Goal: Information Seeking & Learning: Learn about a topic

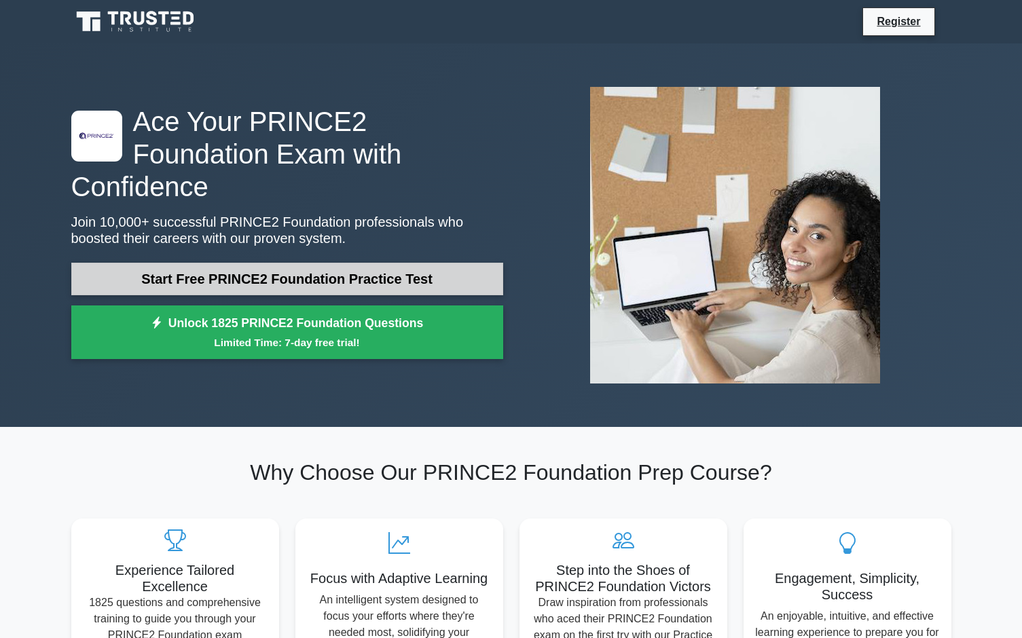
click at [345, 268] on link "Start Free PRINCE2 Foundation Practice Test" at bounding box center [287, 279] width 432 height 33
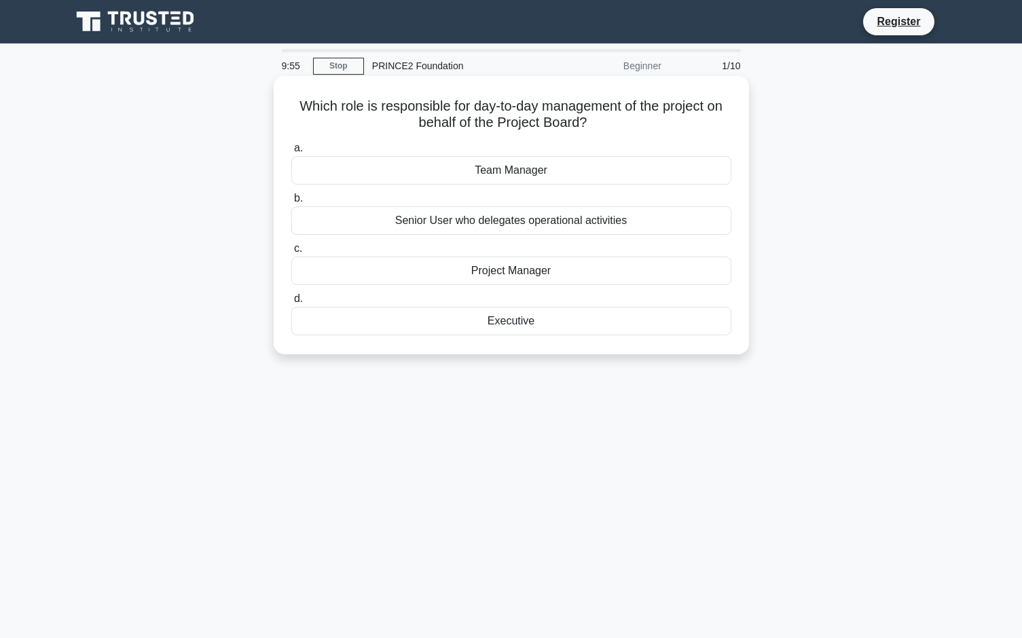
click at [503, 266] on div "Project Manager" at bounding box center [511, 271] width 440 height 29
click at [291, 253] on input "c. Project Manager" at bounding box center [291, 248] width 0 height 9
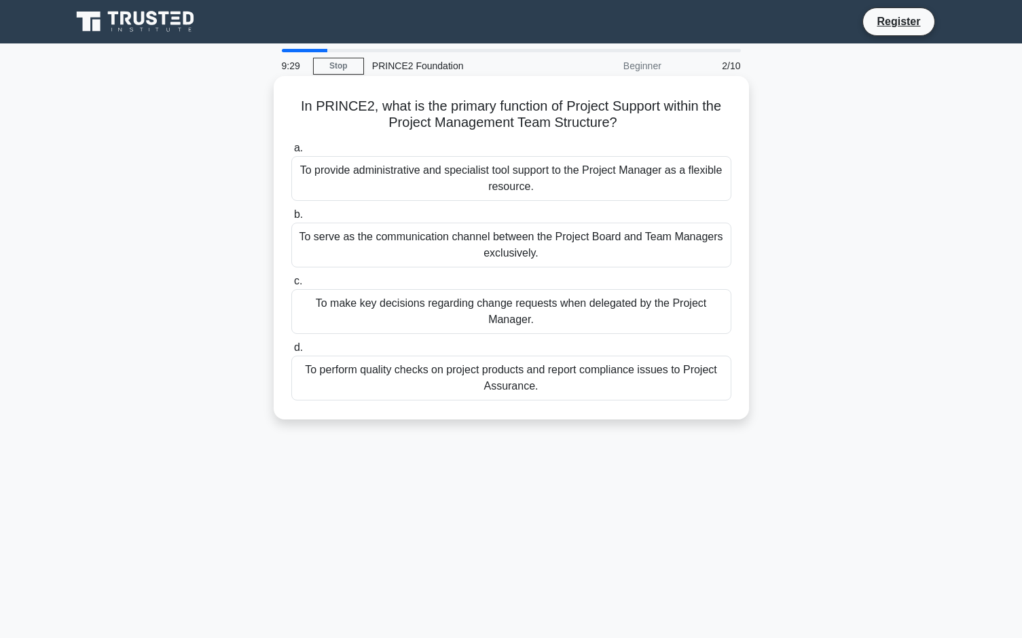
click at [458, 188] on div "To provide administrative and specialist tool support to the Project Manager as…" at bounding box center [511, 178] width 440 height 45
click at [291, 153] on input "a. To provide administrative and specialist tool support to the Project Manager…" at bounding box center [291, 148] width 0 height 9
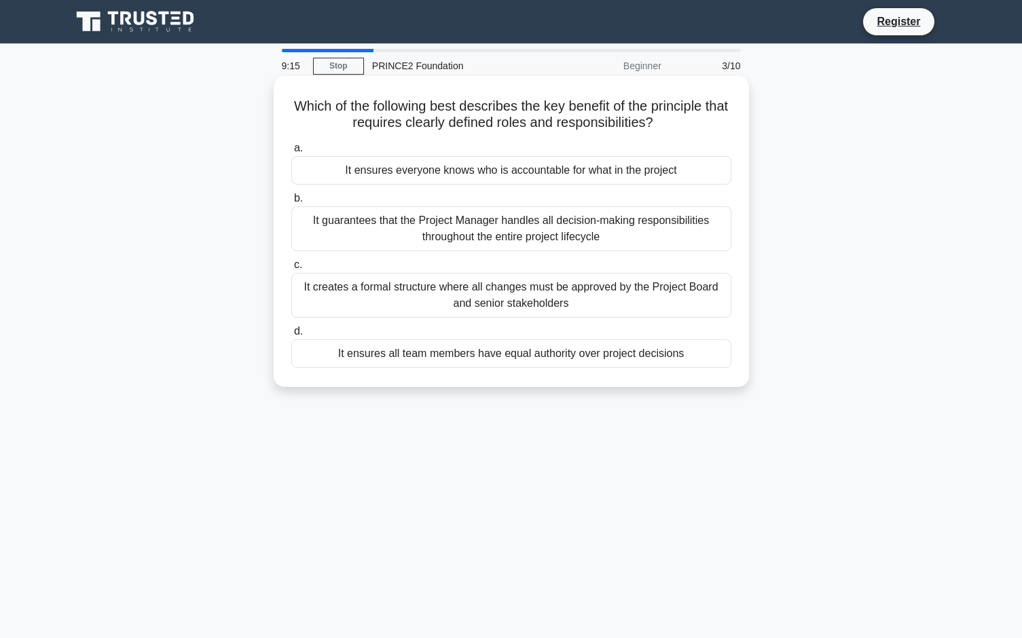
click at [496, 293] on div "It creates a formal structure where all changes must be approved by the Project…" at bounding box center [511, 295] width 440 height 45
click at [291, 270] on input "c. It creates a formal structure where all changes must be approved by the Proj…" at bounding box center [291, 265] width 0 height 9
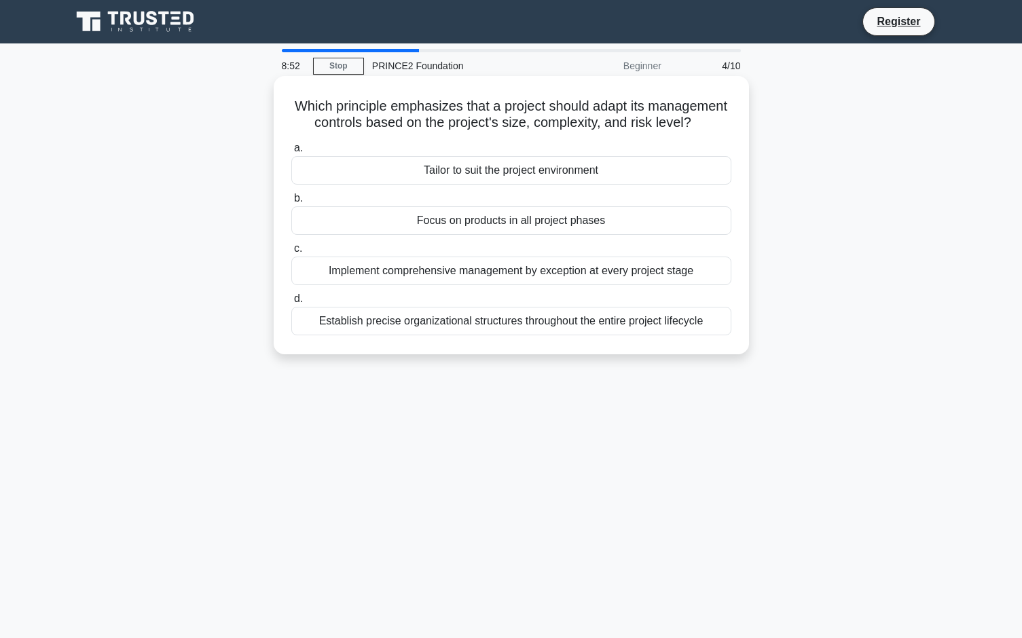
click at [474, 185] on div "Tailor to suit the project environment" at bounding box center [511, 170] width 440 height 29
click at [291, 153] on input "a. Tailor to suit the project environment" at bounding box center [291, 148] width 0 height 9
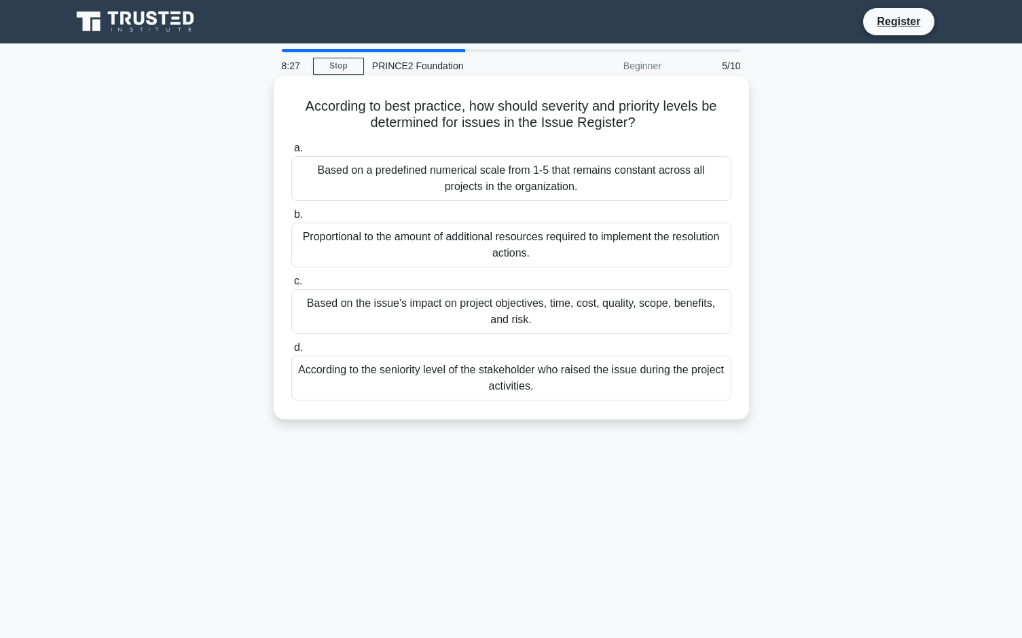
click at [514, 313] on div "Based on the issue's impact on project objectives, time, cost, quality, scope, …" at bounding box center [511, 311] width 440 height 45
click at [291, 286] on input "c. Based on the issue's impact on project objectives, time, cost, quality, scop…" at bounding box center [291, 281] width 0 height 9
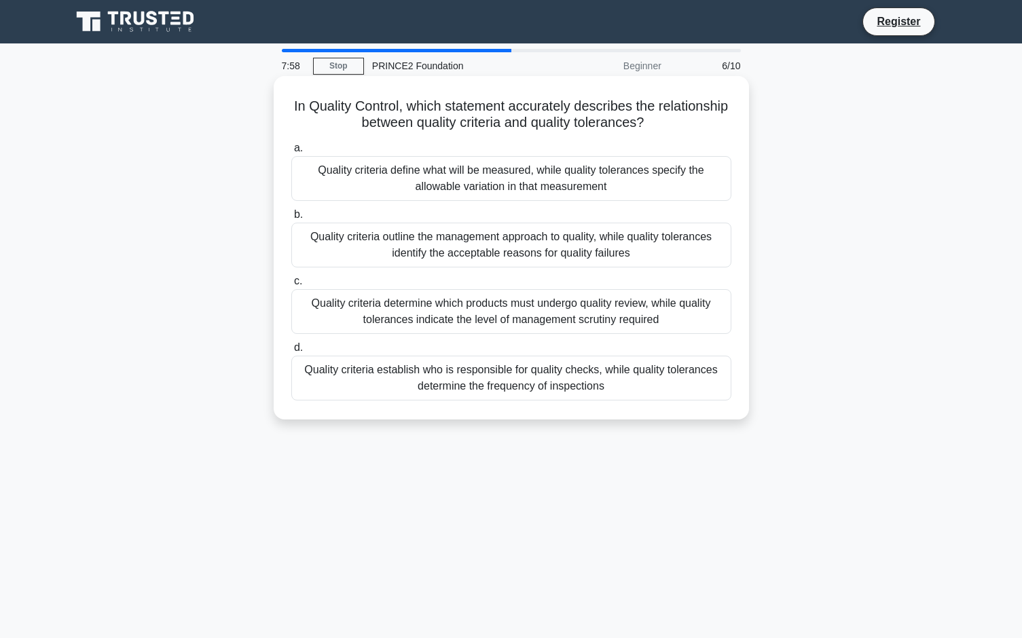
click at [477, 185] on div "Quality criteria define what will be measured, while quality tolerances specify…" at bounding box center [511, 178] width 440 height 45
click at [291, 153] on input "a. Quality criteria define what will be measured, while quality tolerances spec…" at bounding box center [291, 148] width 0 height 9
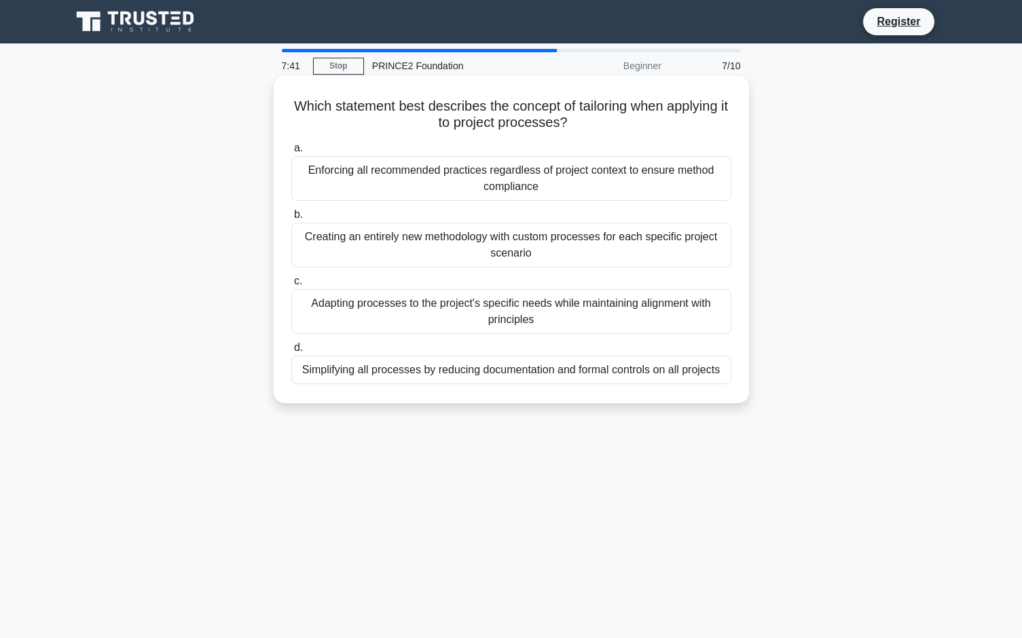
click at [541, 301] on div "Adapting processes to the project's specific needs while maintaining alignment …" at bounding box center [511, 311] width 440 height 45
click at [291, 286] on input "c. Adapting processes to the project's specific needs while maintaining alignme…" at bounding box center [291, 281] width 0 height 9
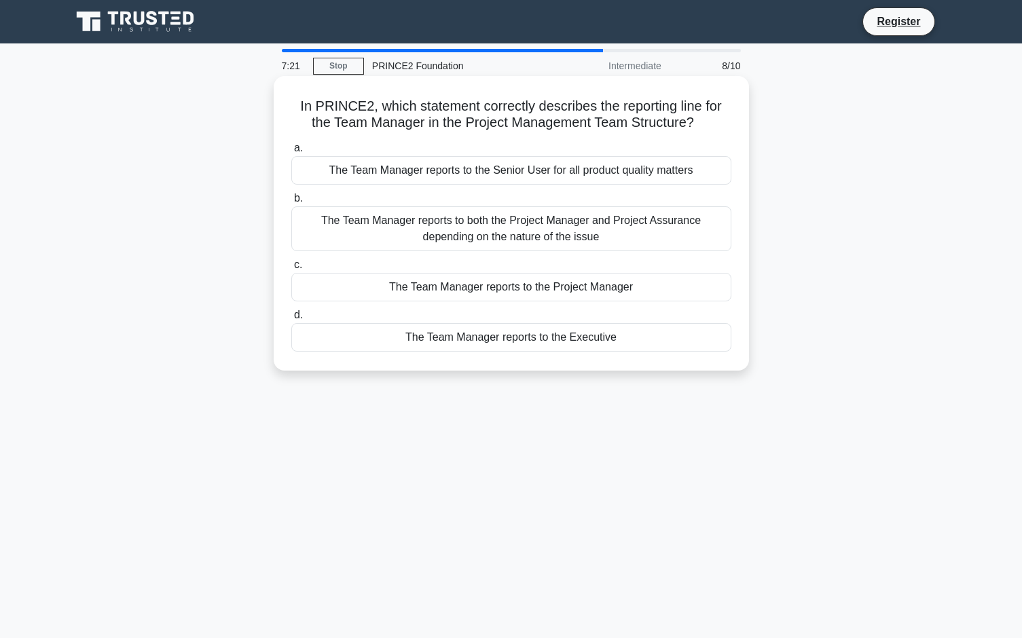
click at [500, 285] on div "The Team Manager reports to the Project Manager" at bounding box center [511, 287] width 440 height 29
click at [291, 270] on input "c. The Team Manager reports to the Project Manager" at bounding box center [291, 265] width 0 height 9
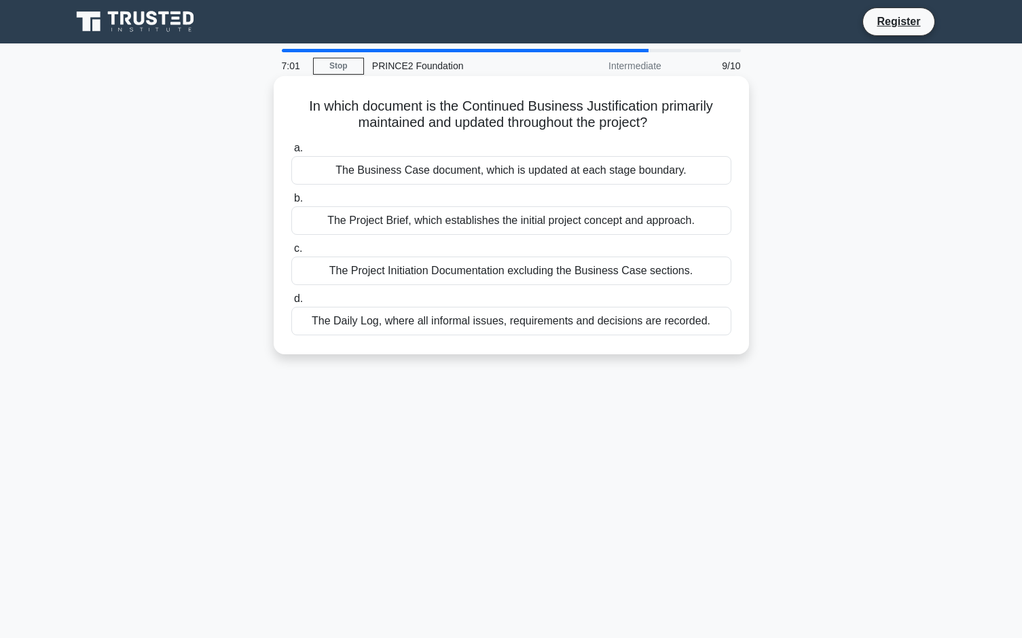
click at [490, 174] on div "The Business Case document, which is updated at each stage boundary." at bounding box center [511, 170] width 440 height 29
click at [291, 153] on input "a. The Business Case document, which is updated at each stage boundary." at bounding box center [291, 148] width 0 height 9
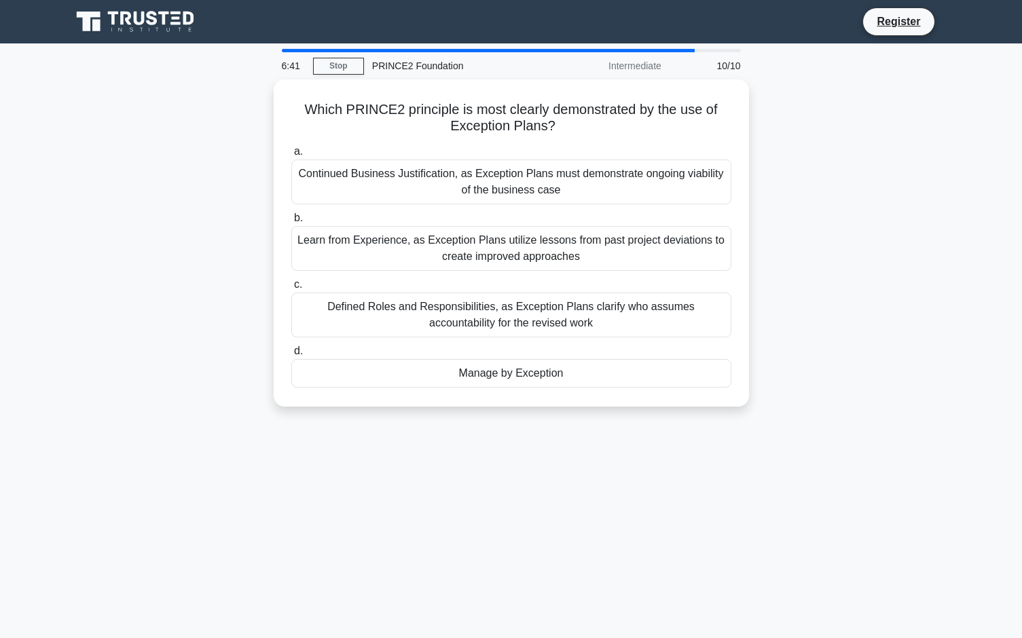
click at [490, 174] on div "Continued Business Justification, as Exception Plans must demonstrate ongoing v…" at bounding box center [511, 182] width 440 height 45
click at [291, 156] on input "a. Continued Business Justification, as Exception Plans must demonstrate ongoin…" at bounding box center [291, 151] width 0 height 9
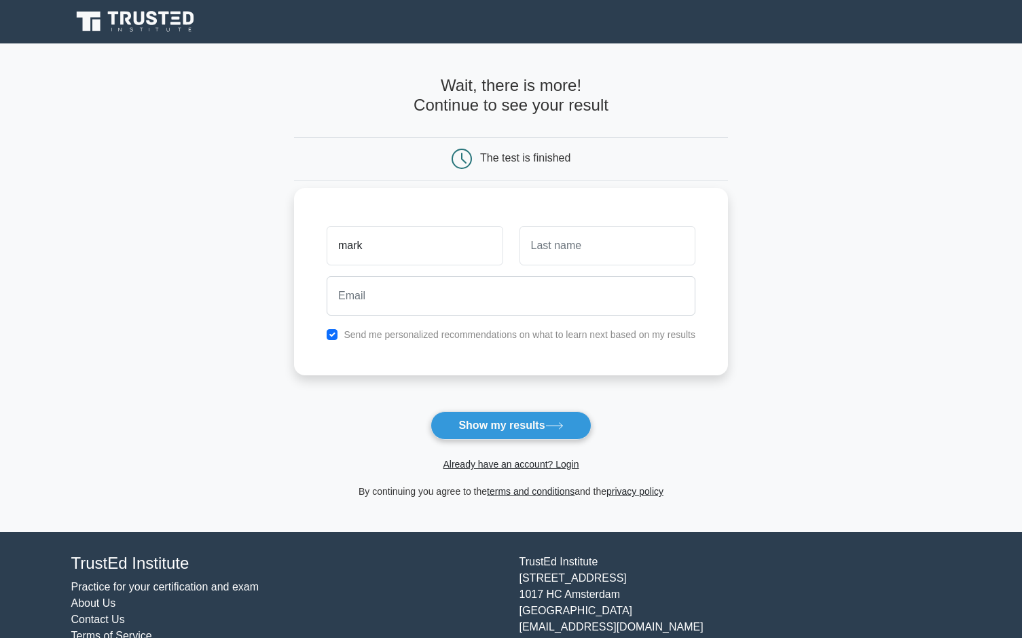
type input "mark"
type input "ster"
type input ","
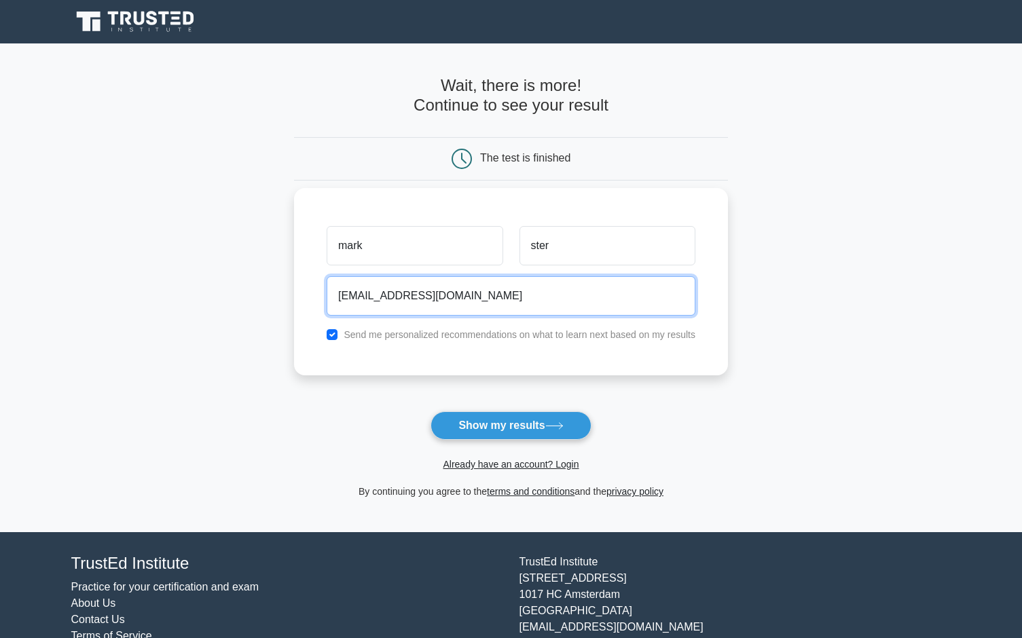
type input "[EMAIL_ADDRESS][DOMAIN_NAME]"
click at [329, 335] on input "checkbox" at bounding box center [332, 334] width 11 height 11
checkbox input "false"
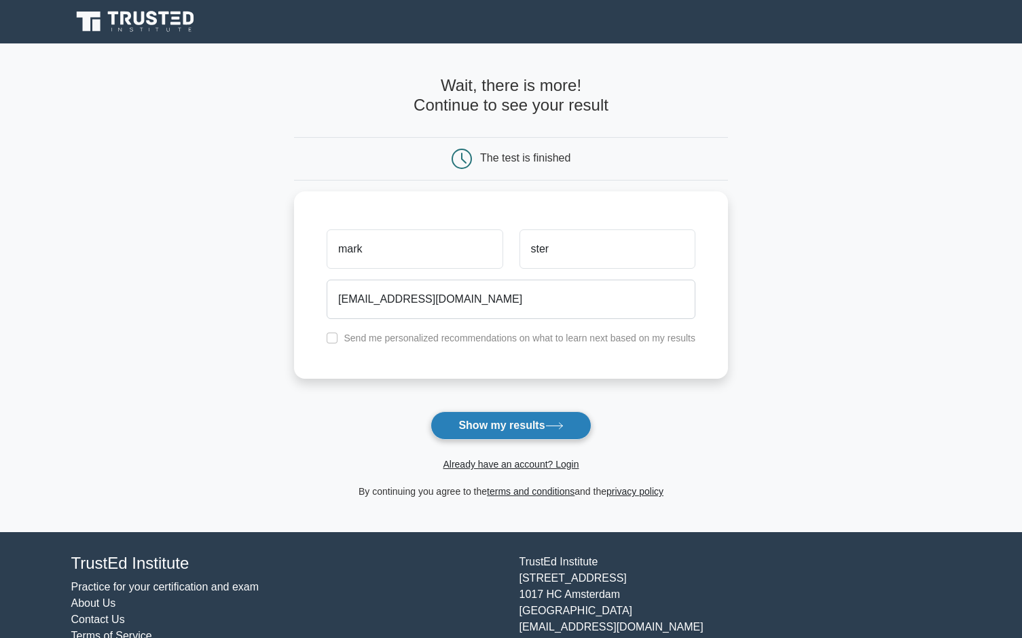
click at [485, 422] on button "Show my results" at bounding box center [510, 425] width 160 height 29
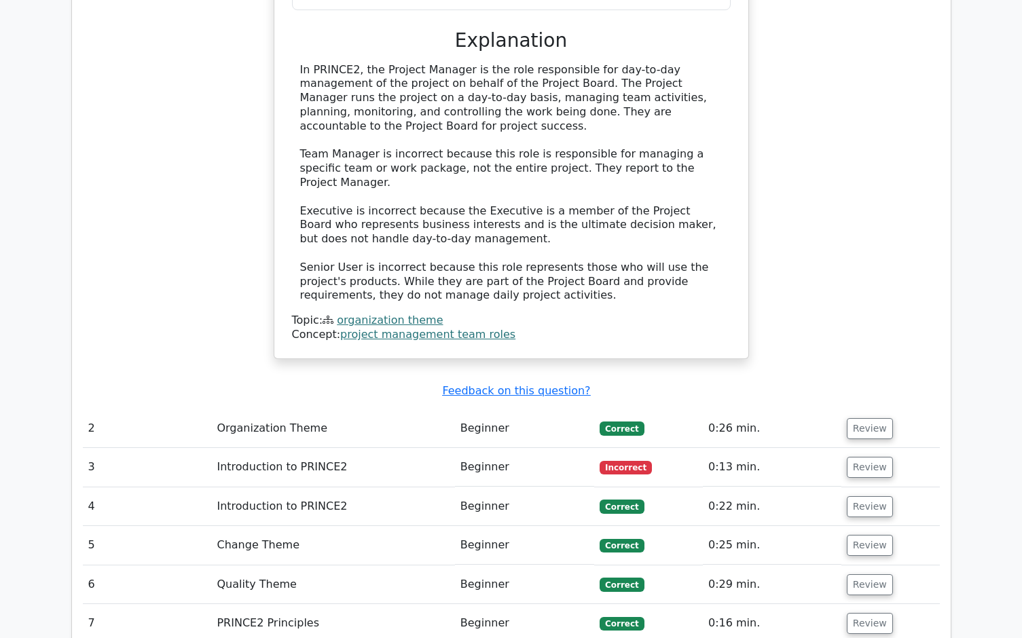
scroll to position [1426, 0]
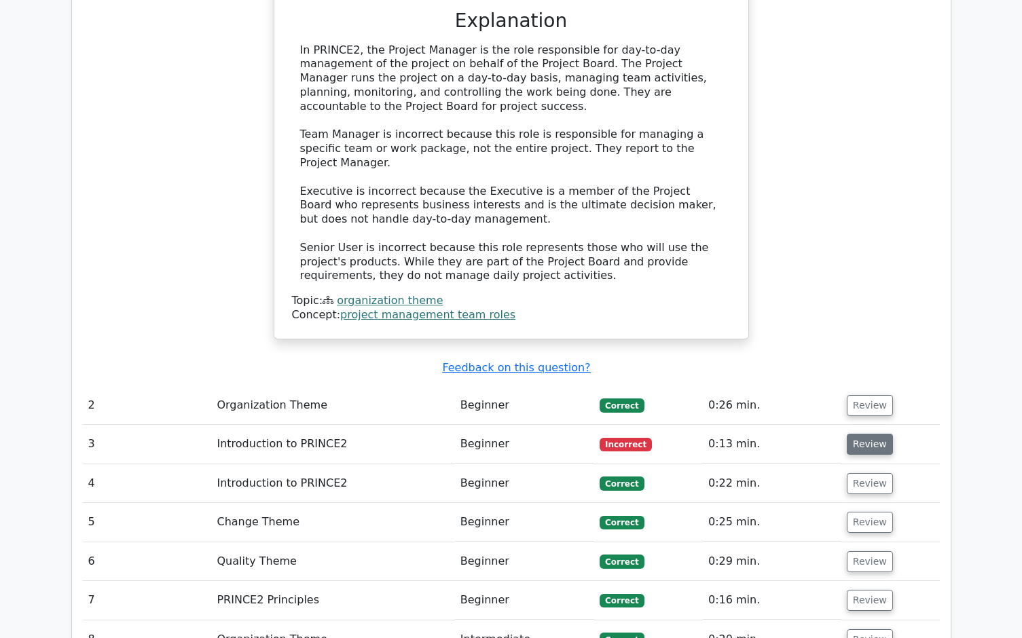
click at [860, 434] on button "Review" at bounding box center [870, 444] width 46 height 21
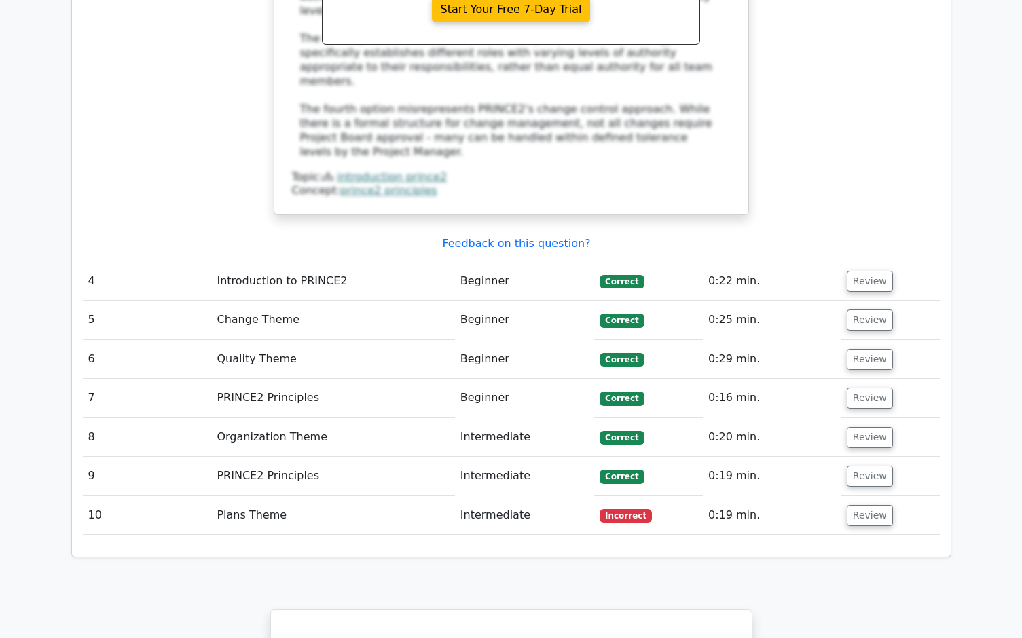
scroll to position [2309, 0]
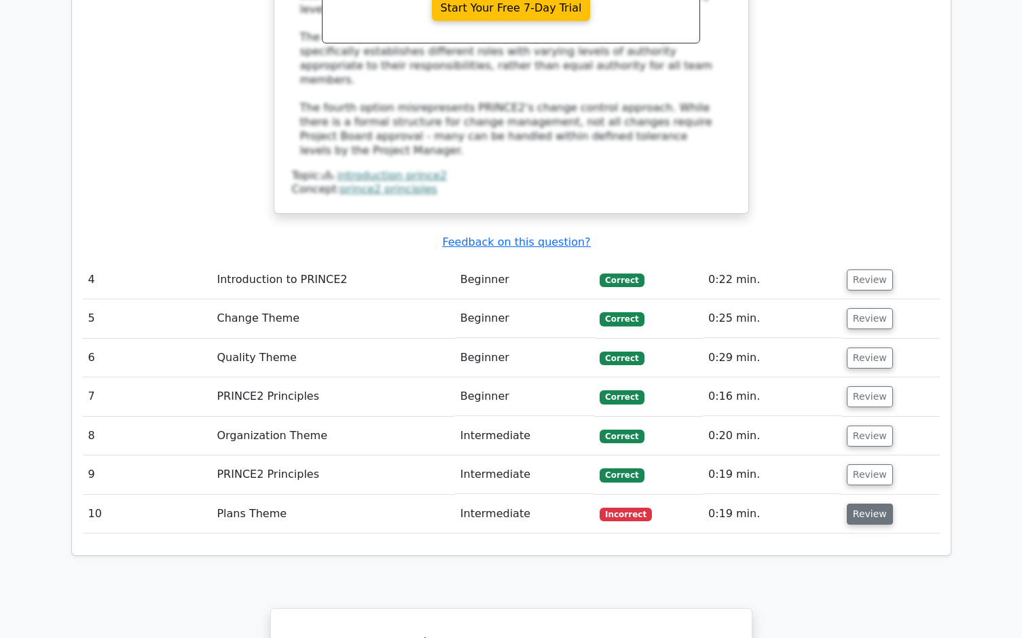
click at [863, 504] on button "Review" at bounding box center [870, 514] width 46 height 21
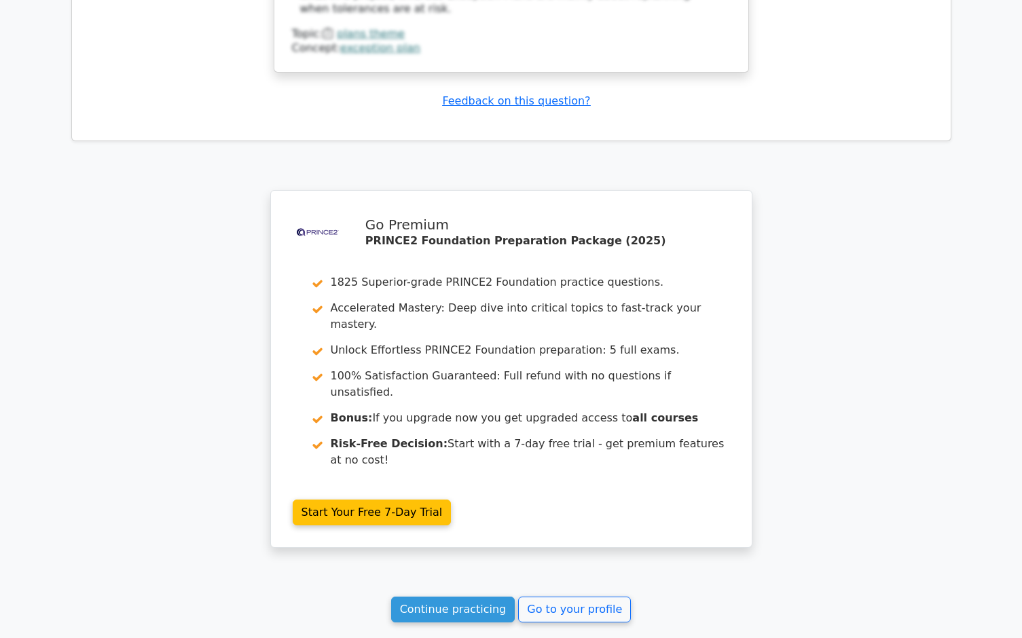
scroll to position [3511, 0]
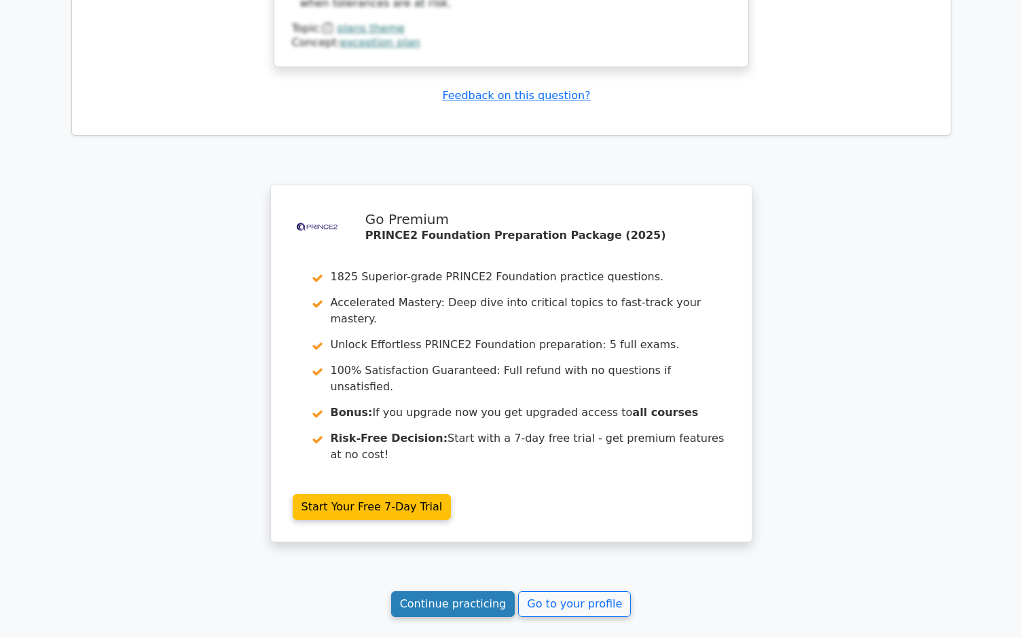
click at [450, 591] on link "Continue practicing" at bounding box center [453, 604] width 124 height 26
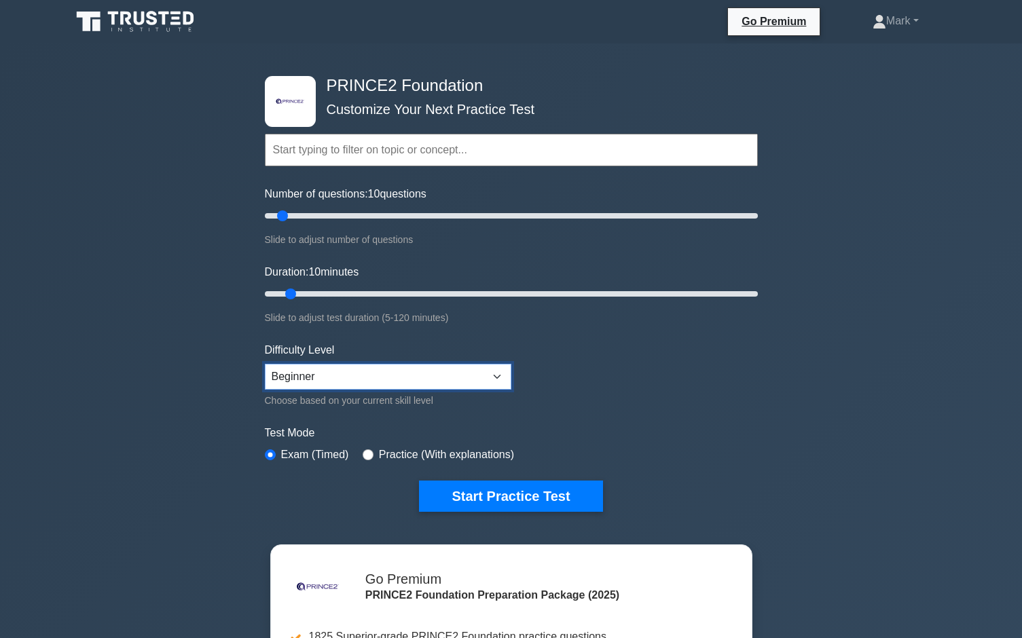
click at [437, 369] on select "Beginner Intermediate Expert" at bounding box center [388, 377] width 246 height 26
click at [437, 367] on select "Beginner Intermediate Expert" at bounding box center [388, 377] width 246 height 26
drag, startPoint x: 756, startPoint y: 12, endPoint x: 749, endPoint y: 23, distance: 12.8
click at [749, 23] on link "Go Premium" at bounding box center [773, 21] width 81 height 17
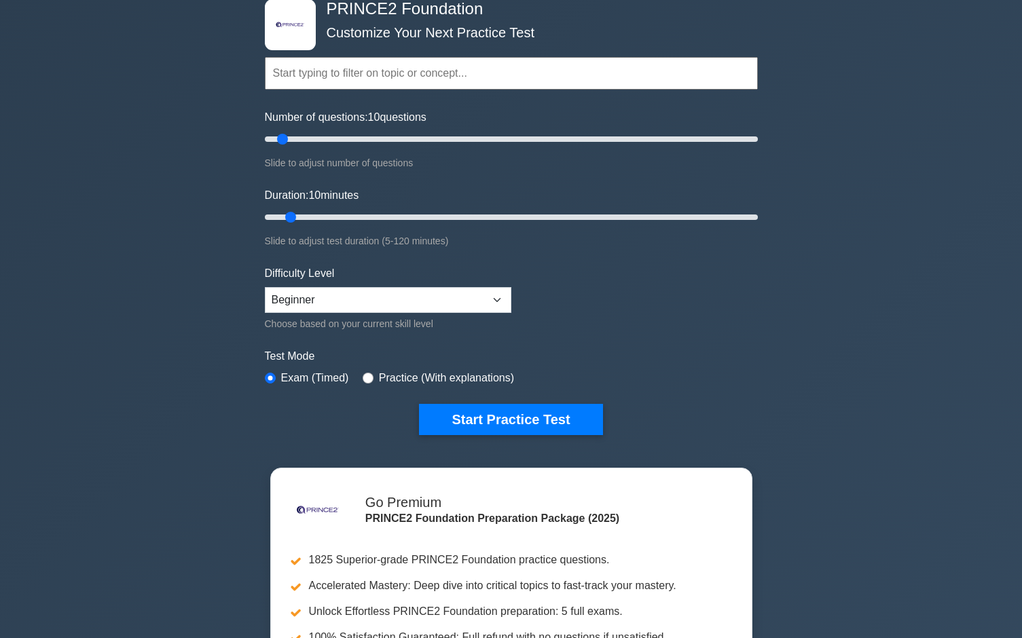
scroll to position [68, 0]
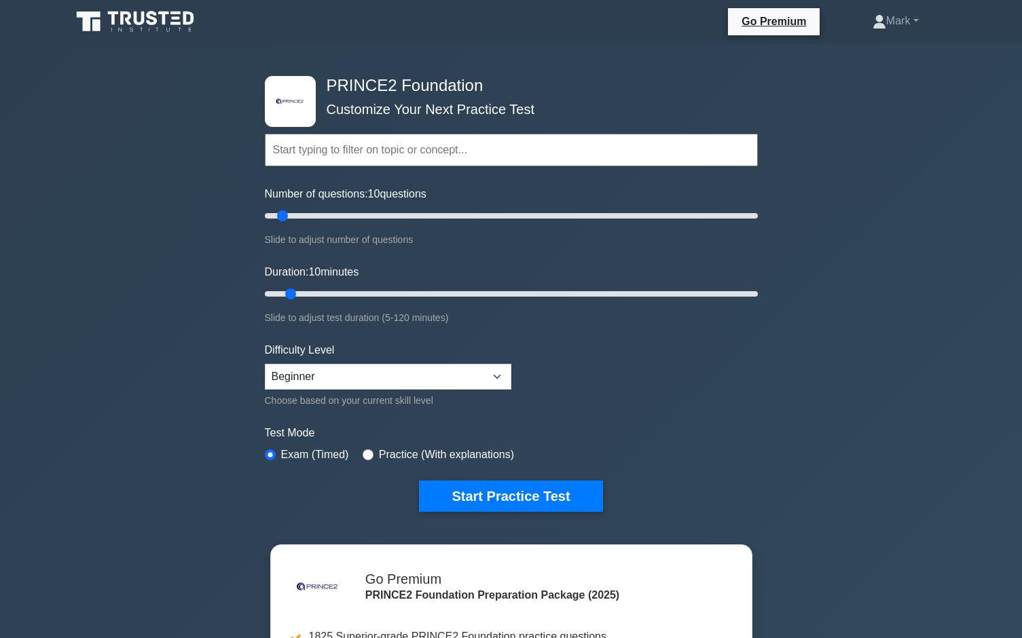
click at [139, 19] on icon at bounding box center [136, 22] width 130 height 26
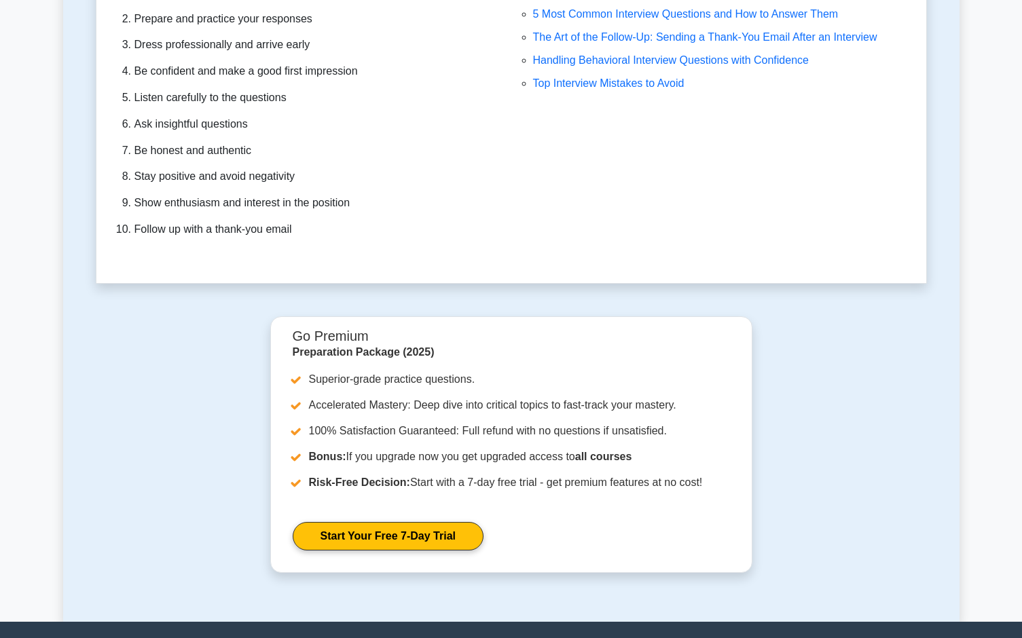
scroll to position [3998, 0]
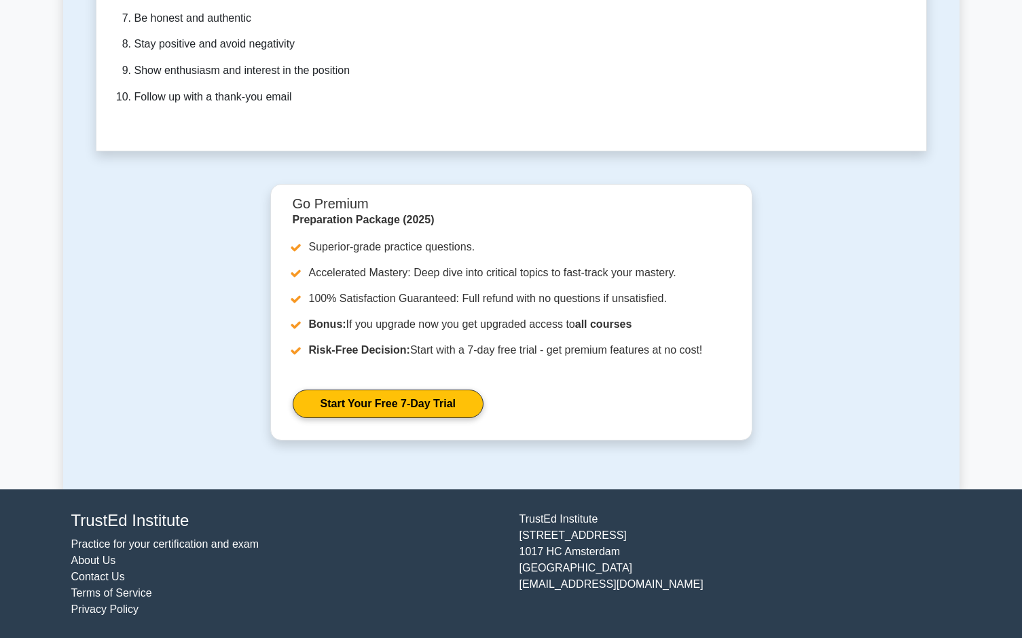
click at [145, 544] on link "Practice for your certification and exam" at bounding box center [165, 544] width 188 height 12
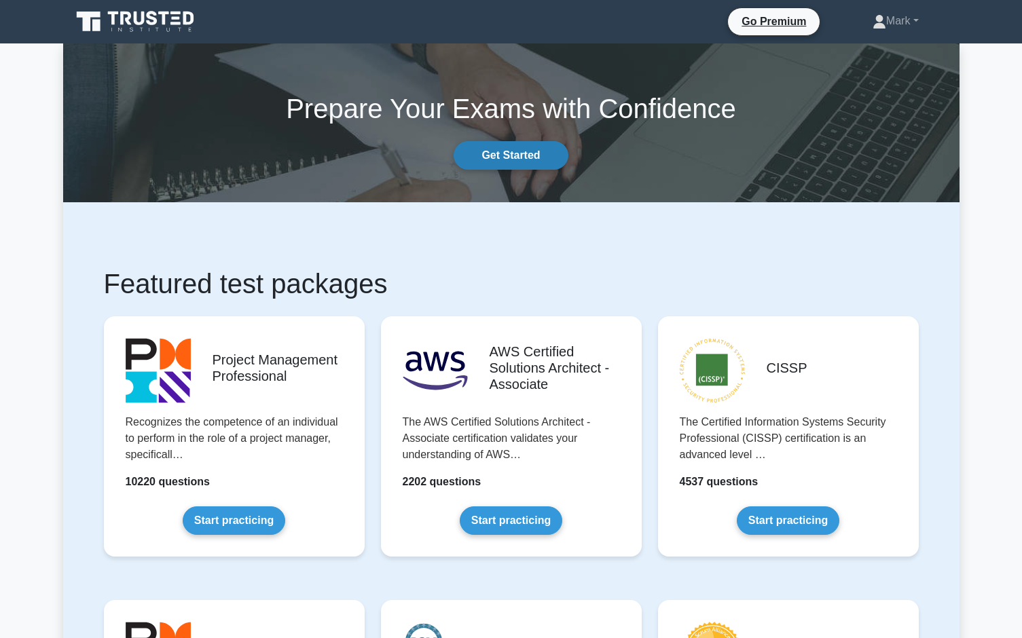
click at [470, 159] on link "Get Started" at bounding box center [511, 155] width 114 height 29
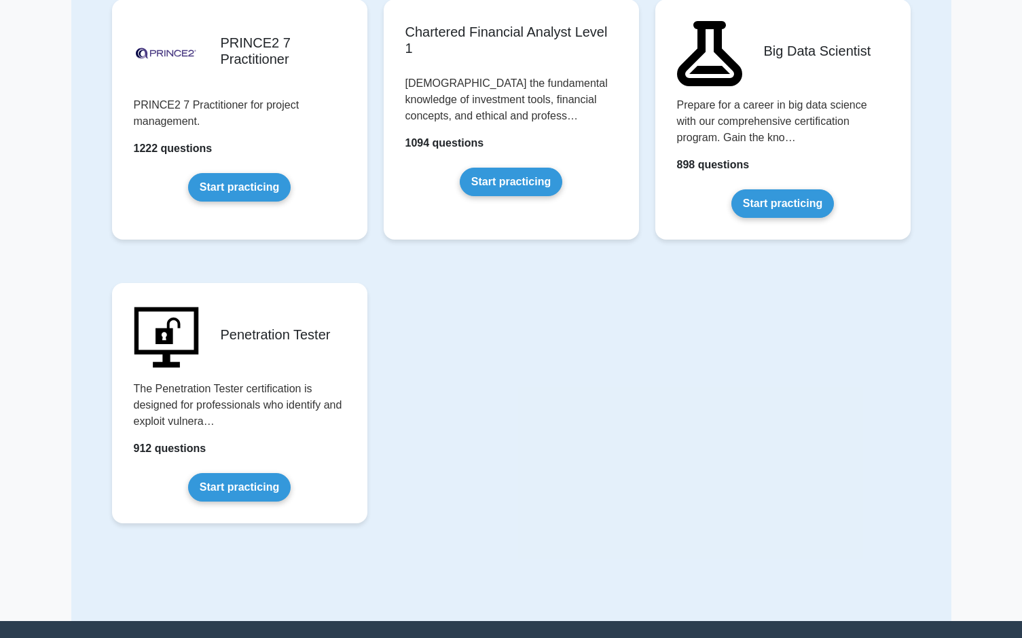
scroll to position [2715, 0]
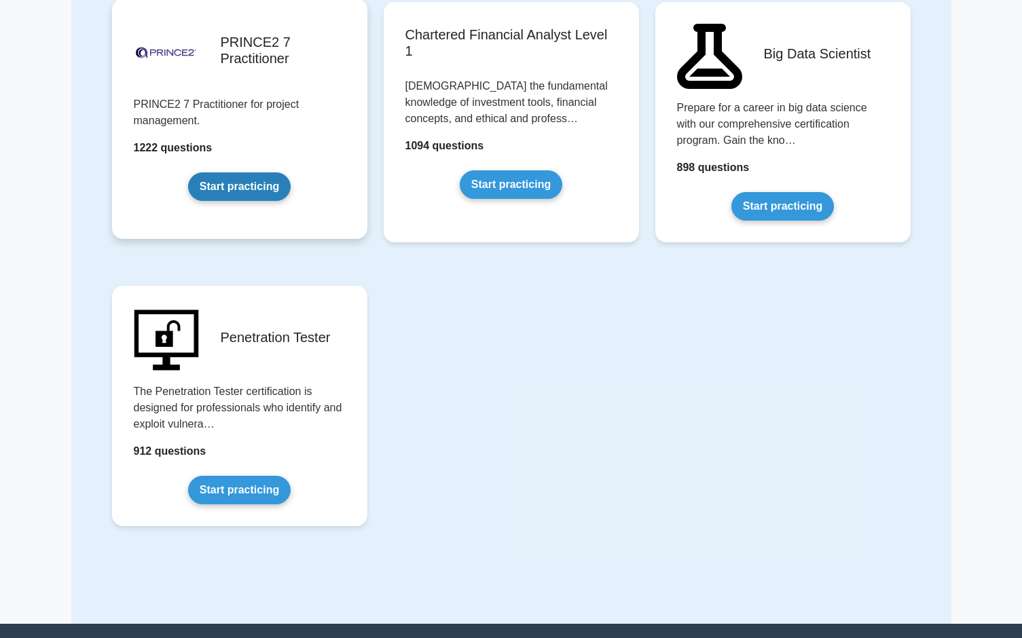
click at [222, 187] on link "Start practicing" at bounding box center [239, 186] width 103 height 29
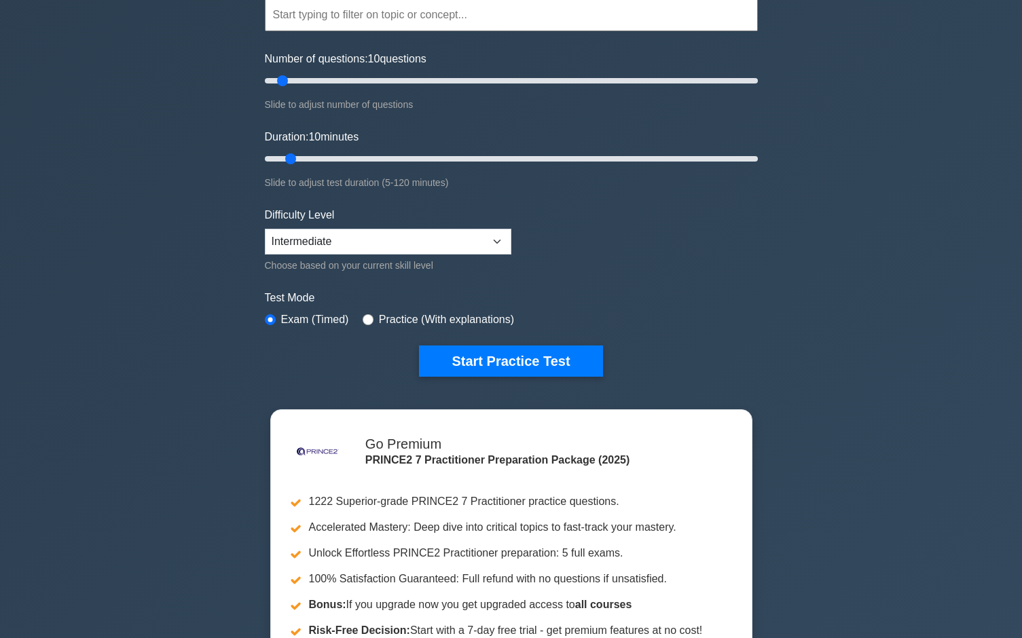
scroll to position [136, 0]
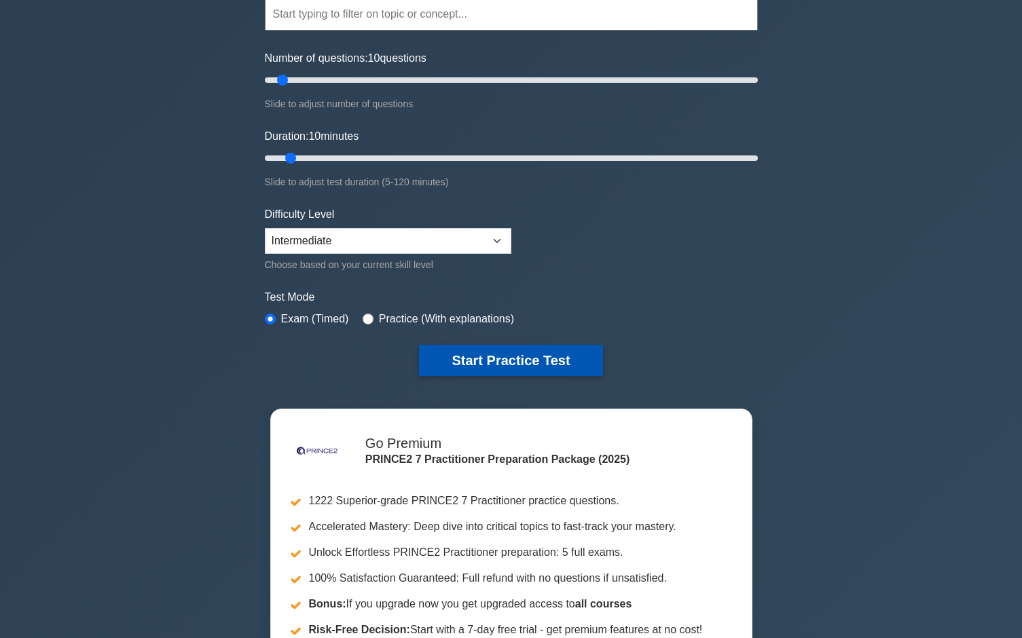
click at [507, 371] on button "Start Practice Test" at bounding box center [510, 360] width 183 height 31
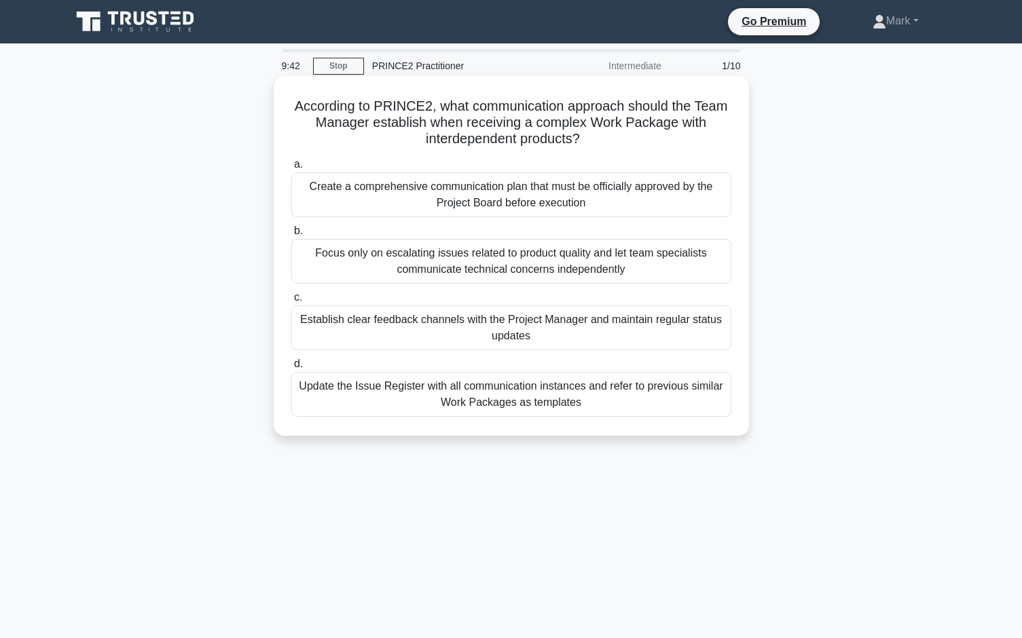
click at [514, 395] on div "Update the Issue Register with all communication instances and refer to previou…" at bounding box center [511, 394] width 440 height 45
click at [291, 369] on input "d. Update the Issue Register with all communication instances and refer to prev…" at bounding box center [291, 364] width 0 height 9
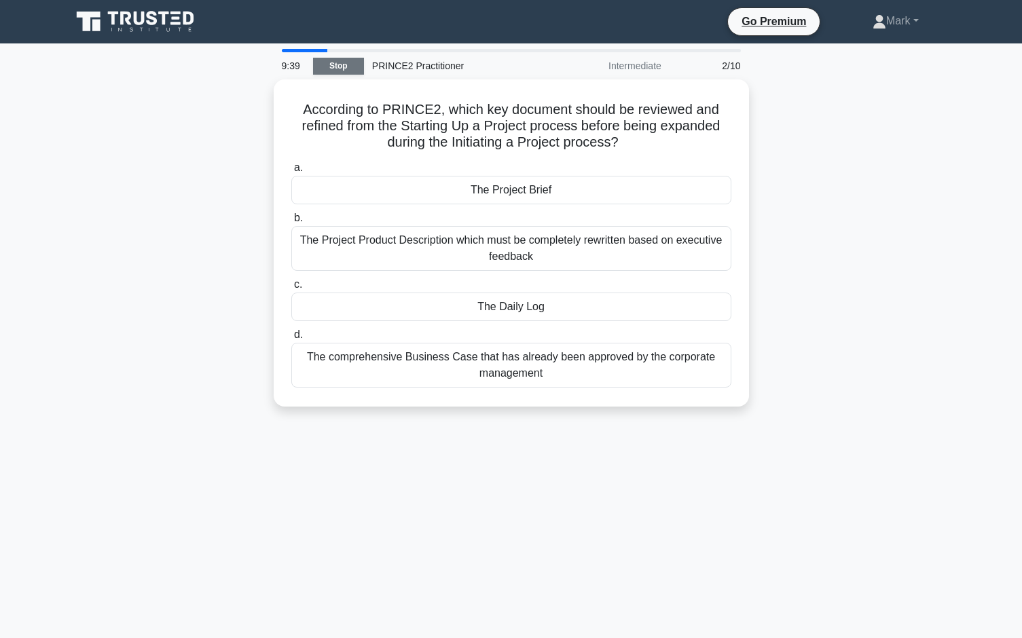
click at [332, 64] on link "Stop" at bounding box center [338, 66] width 51 height 17
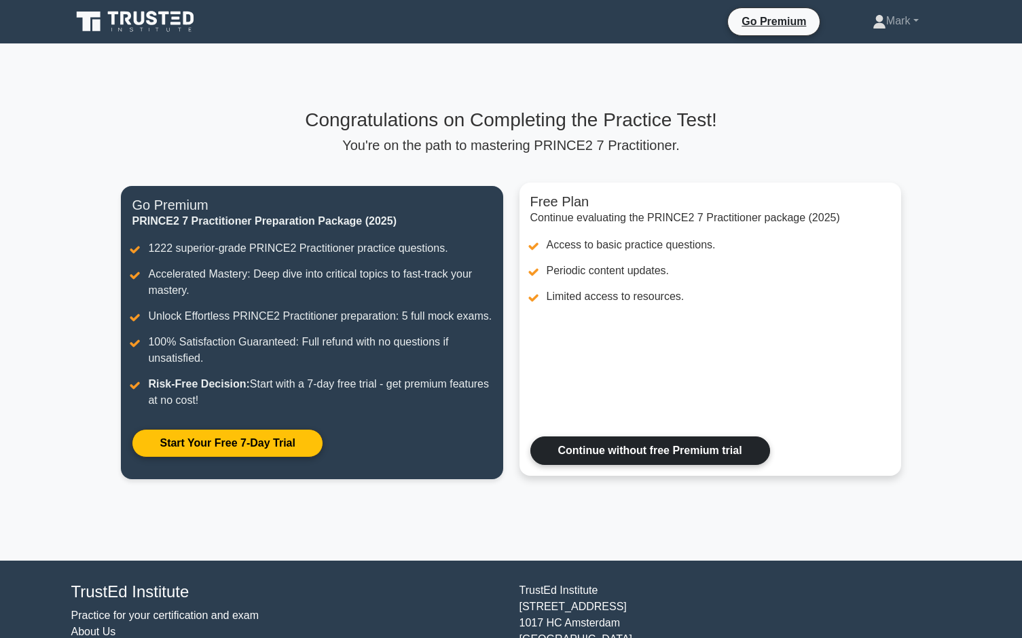
click at [646, 453] on link "Continue without free Premium trial" at bounding box center [650, 451] width 240 height 29
